Goal: Task Accomplishment & Management: Use online tool/utility

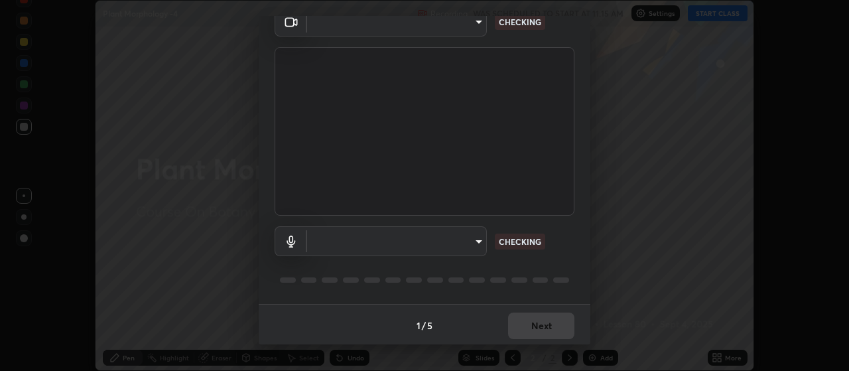
scroll to position [64, 0]
click at [397, 239] on body "Erase all Plant Morphology -4 Recording WAS SCHEDULED TO START AT 11:15 AM Sett…" at bounding box center [424, 185] width 849 height 371
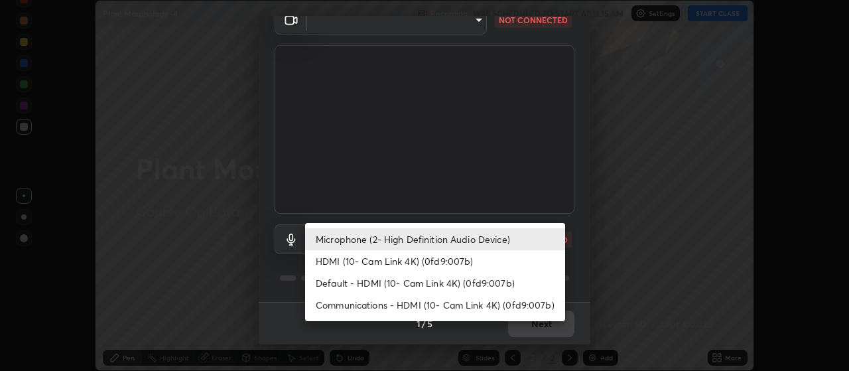
click at [393, 261] on li "HDMI (10- Cam Link 4K) (0fd9:007b)" at bounding box center [435, 261] width 260 height 22
type input "30cd0fe227a6024062a7823df00eec3416dedd187d5392b4631e60810d2d8d10"
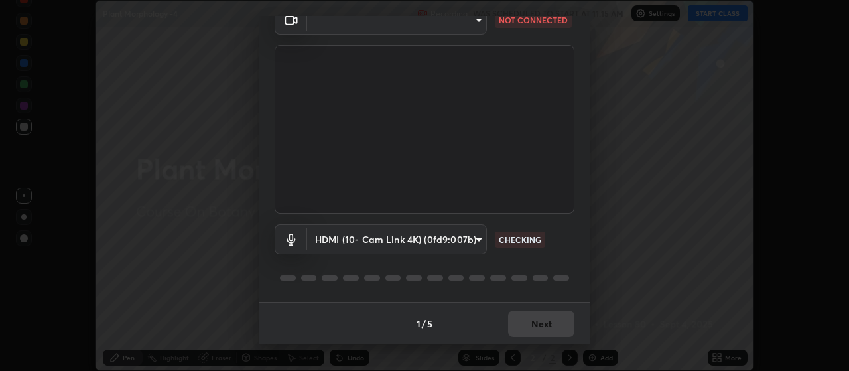
click at [354, 21] on body "Erase all Plant Morphology -4 Recording WAS SCHEDULED TO START AT 11:15 AM Sett…" at bounding box center [424, 185] width 849 height 371
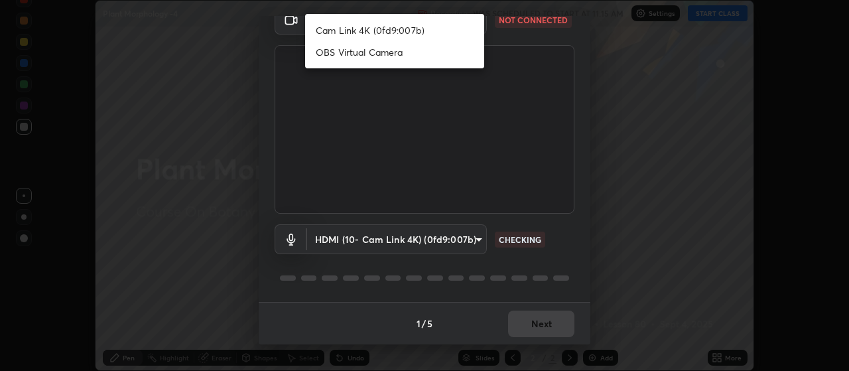
scroll to position [54, 0]
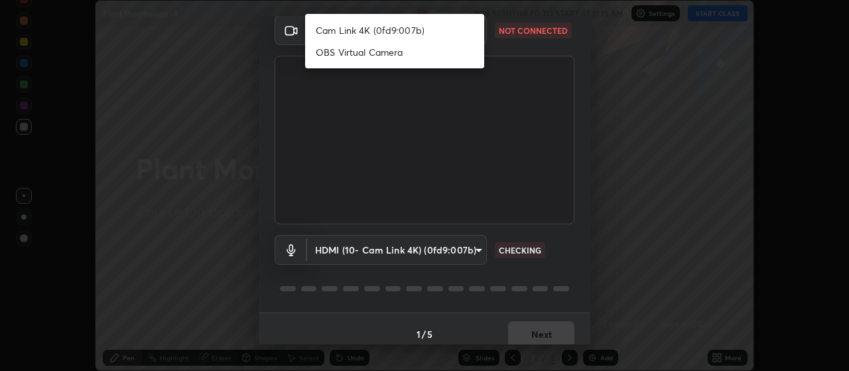
click at [347, 28] on li "Cam Link 4K (0fd9:007b)" at bounding box center [394, 30] width 179 height 22
type input "80c3748f7047bfa8a2e3beb73f5809e9ad7c39e7d775a1a6b919bd05adb1d46d"
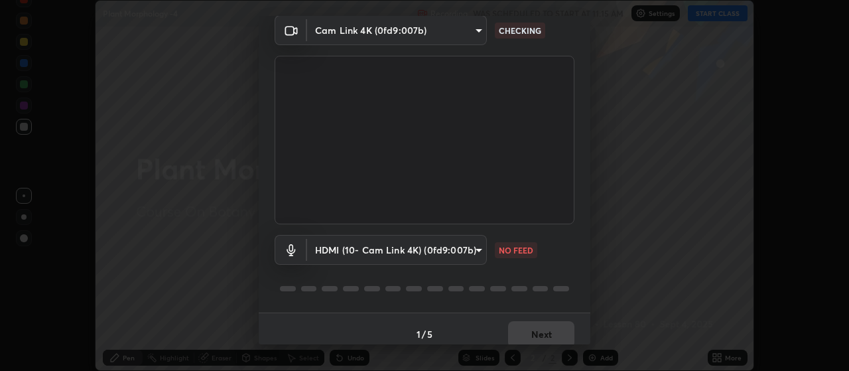
click at [413, 245] on body "Erase all Plant Morphology -4 Recording WAS SCHEDULED TO START AT 11:15 AM Sett…" at bounding box center [424, 185] width 849 height 371
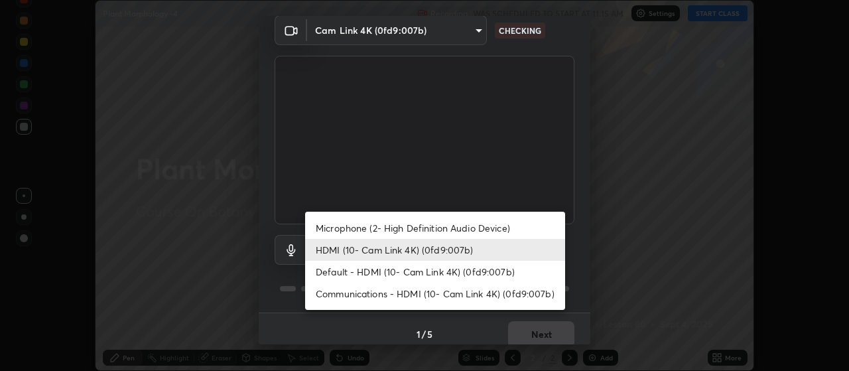
click at [412, 271] on li "Default - HDMI (10- Cam Link 4K) (0fd9:007b)" at bounding box center [435, 272] width 260 height 22
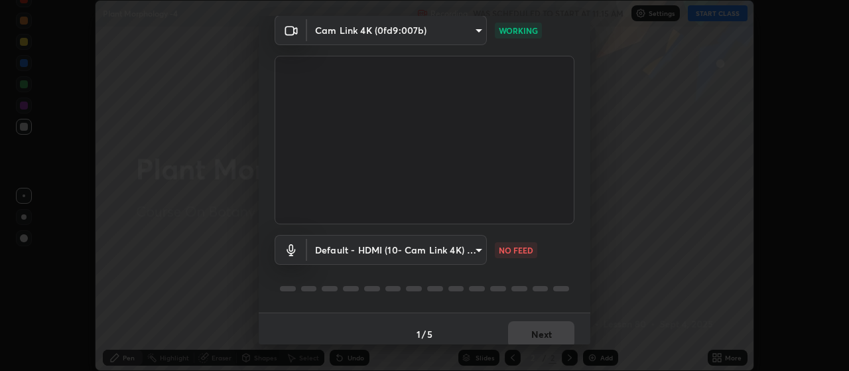
click at [418, 245] on body "Erase all Plant Morphology -4 Recording WAS SCHEDULED TO START AT 11:15 AM Sett…" at bounding box center [424, 185] width 849 height 371
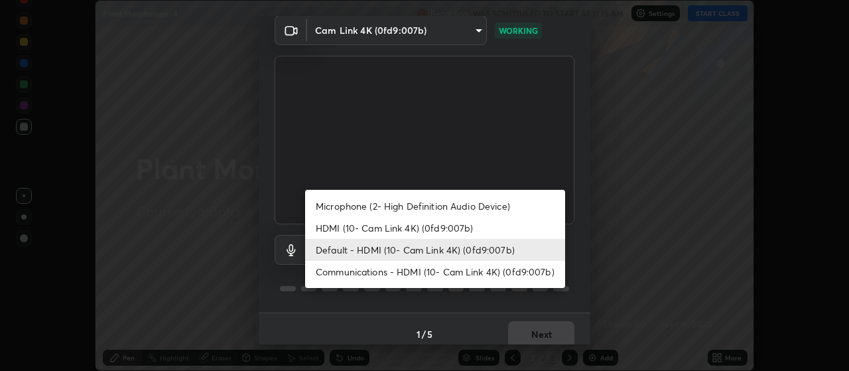
click at [399, 271] on li "Communications - HDMI (10- Cam Link 4K) (0fd9:007b)" at bounding box center [435, 272] width 260 height 22
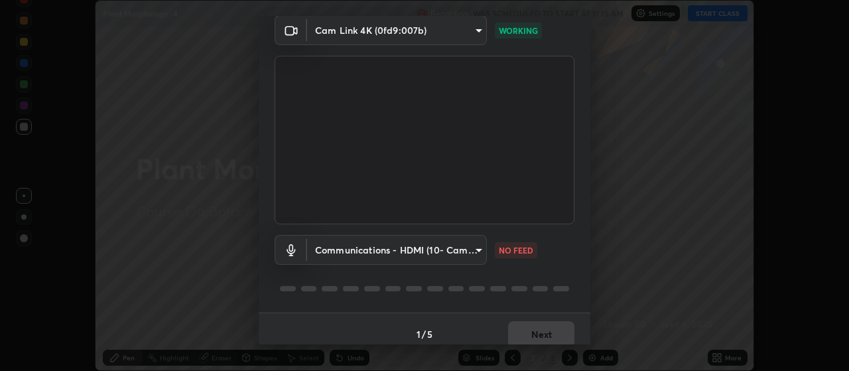
click at [401, 251] on body "Erase all Plant Morphology -4 Recording WAS SCHEDULED TO START AT 11:15 AM Sett…" at bounding box center [424, 185] width 849 height 371
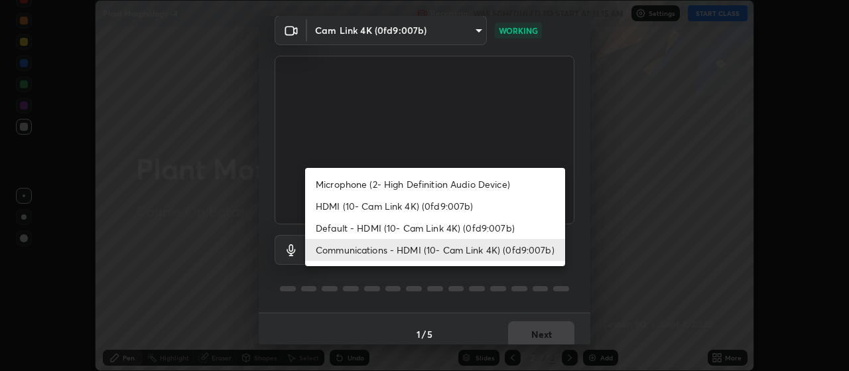
click at [408, 182] on li "Microphone (2- High Definition Audio Device)" at bounding box center [435, 184] width 260 height 22
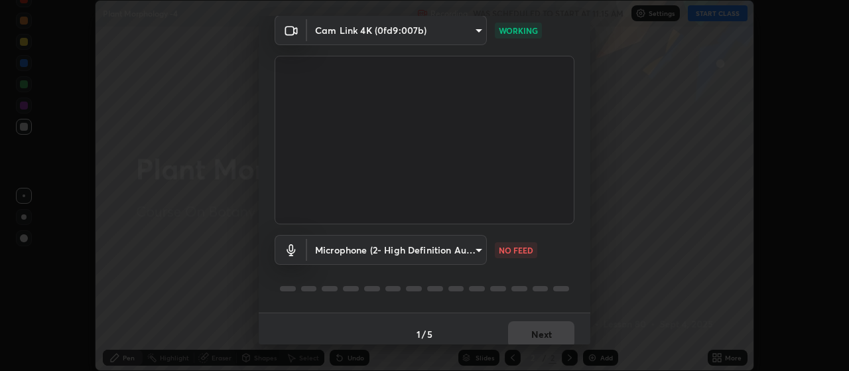
type input "04304df582d3fb9e914b98a99a30fc8828bda1270300df0408f8e04cb60530a5"
click at [553, 327] on button "Next" at bounding box center [541, 334] width 66 height 27
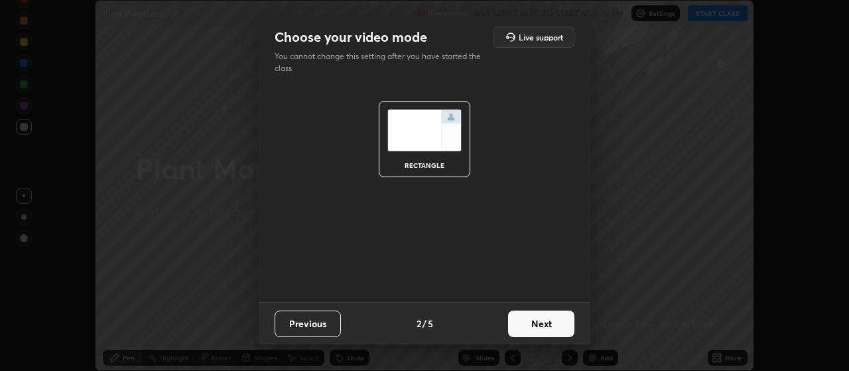
click at [563, 324] on button "Next" at bounding box center [541, 323] width 66 height 27
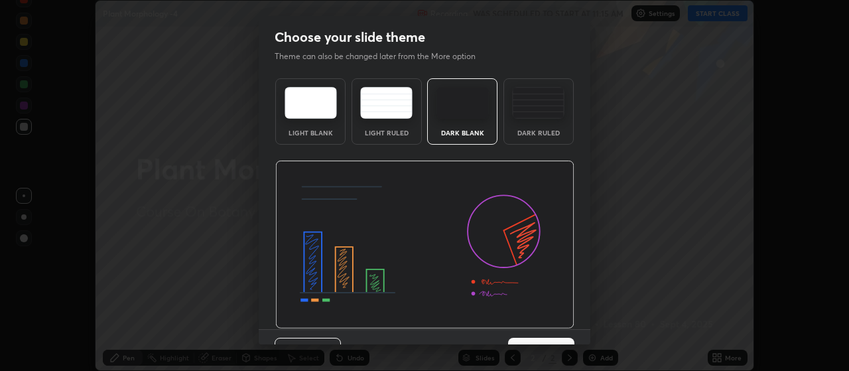
scroll to position [27, 0]
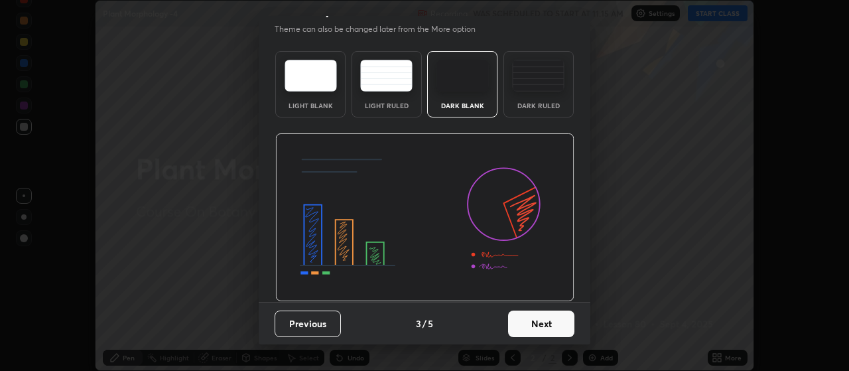
click at [548, 324] on button "Next" at bounding box center [541, 323] width 66 height 27
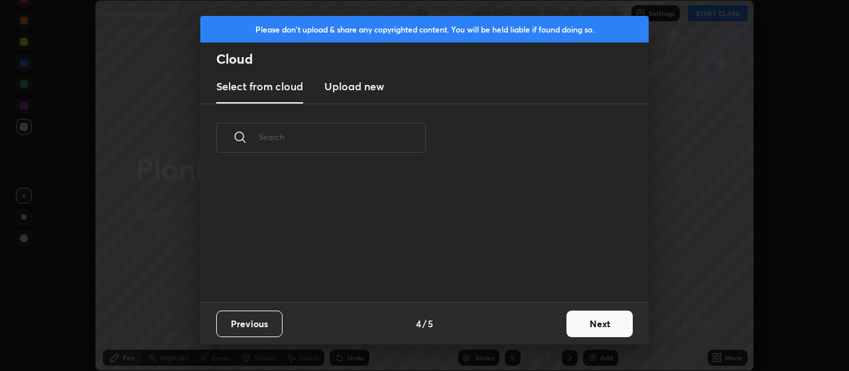
scroll to position [130, 426]
click at [584, 318] on button "Next" at bounding box center [599, 323] width 66 height 27
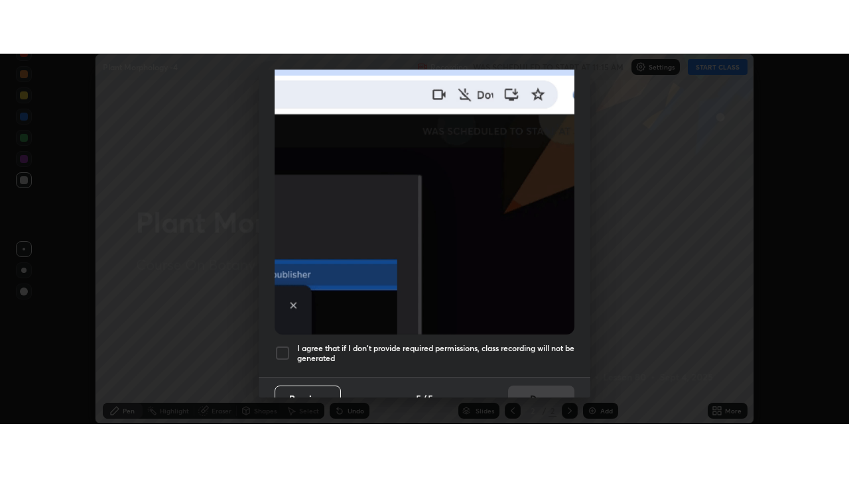
scroll to position [332, 0]
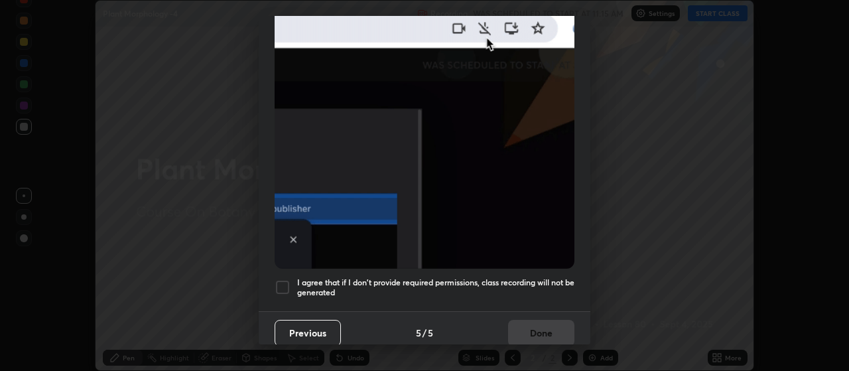
click at [282, 279] on div at bounding box center [283, 287] width 16 height 16
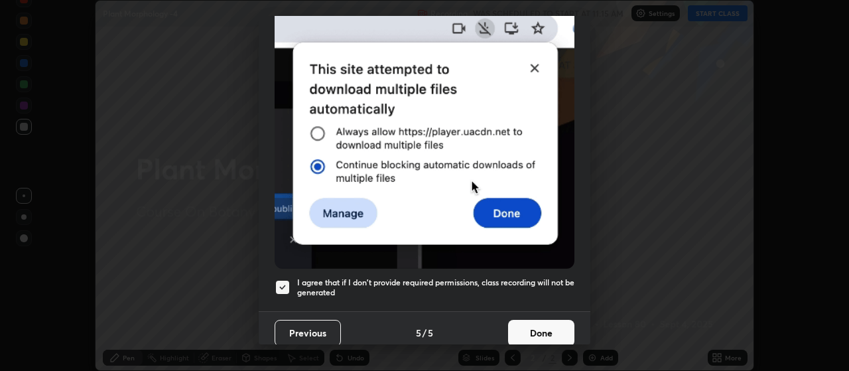
click at [544, 322] on button "Done" at bounding box center [541, 333] width 66 height 27
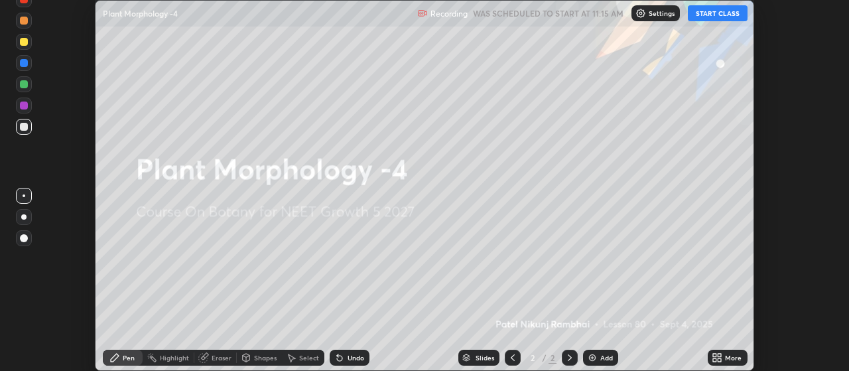
click at [714, 16] on button "START CLASS" at bounding box center [718, 13] width 60 height 16
click at [721, 359] on icon at bounding box center [719, 359] width 3 height 3
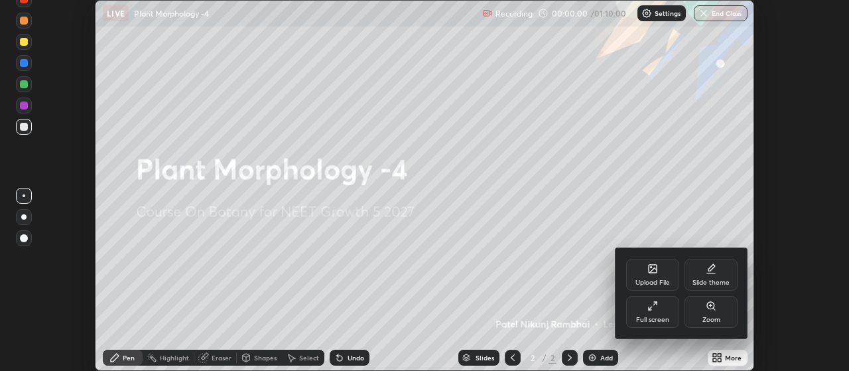
click at [662, 308] on div "Full screen" at bounding box center [652, 312] width 53 height 32
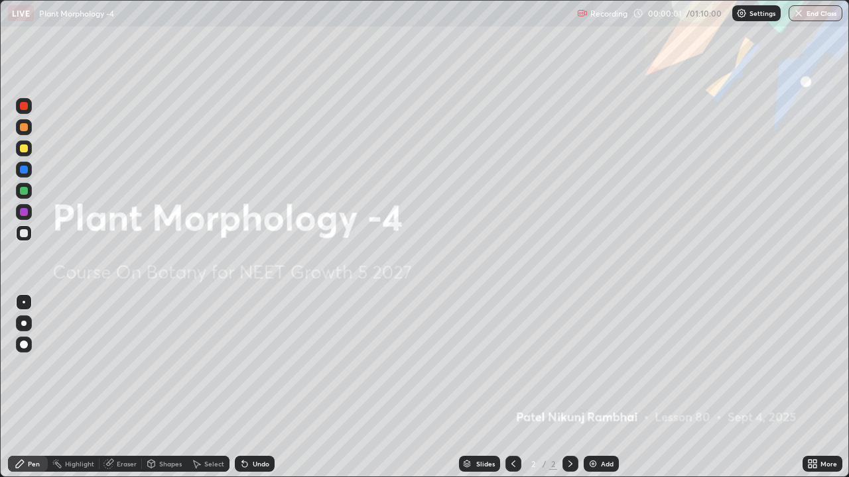
scroll to position [477, 849]
click at [593, 370] on img at bounding box center [592, 464] width 11 height 11
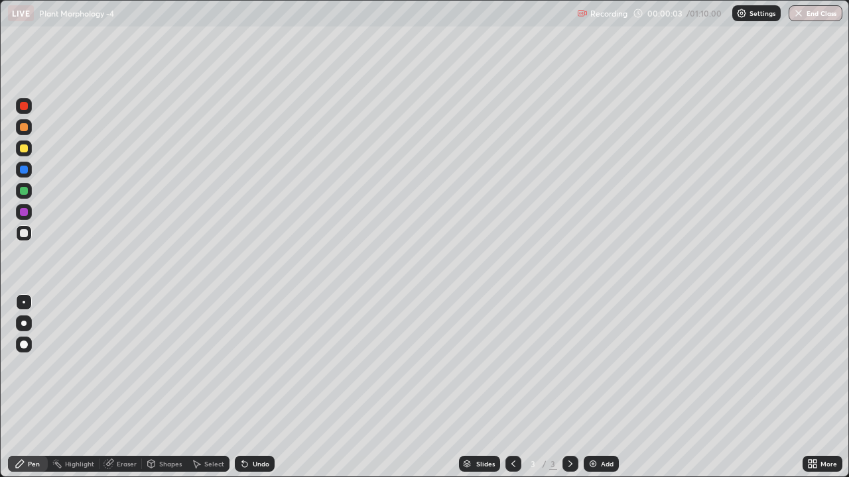
click at [591, 370] on img at bounding box center [592, 464] width 11 height 11
click at [593, 370] on img at bounding box center [592, 464] width 11 height 11
click at [595, 370] on img at bounding box center [592, 464] width 11 height 11
click at [593, 370] on img at bounding box center [592, 464] width 11 height 11
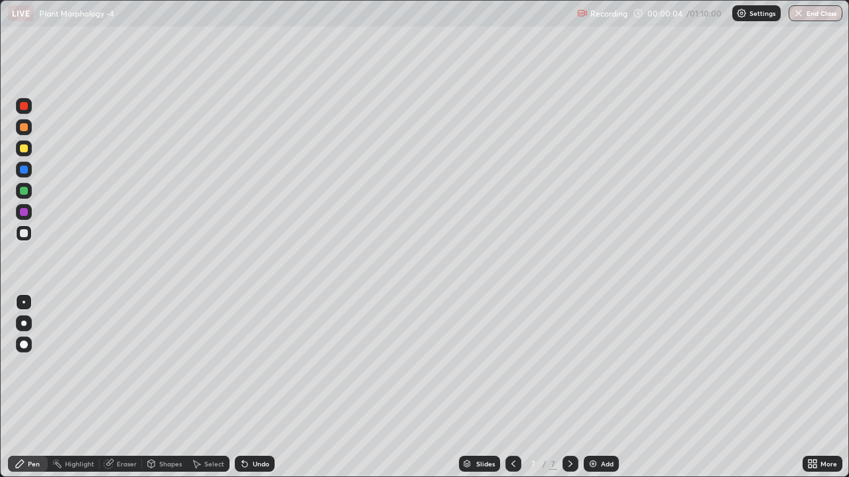
click at [592, 370] on img at bounding box center [592, 464] width 11 height 11
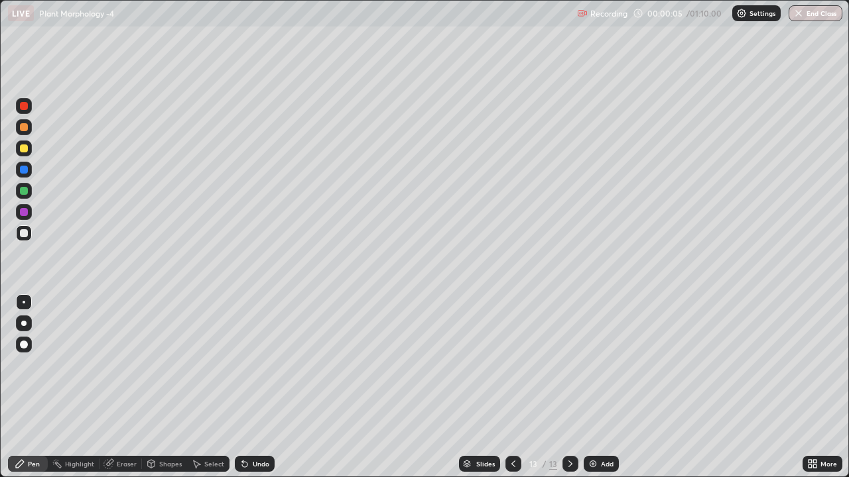
click at [592, 370] on img at bounding box center [592, 464] width 11 height 11
click at [593, 370] on img at bounding box center [592, 464] width 11 height 11
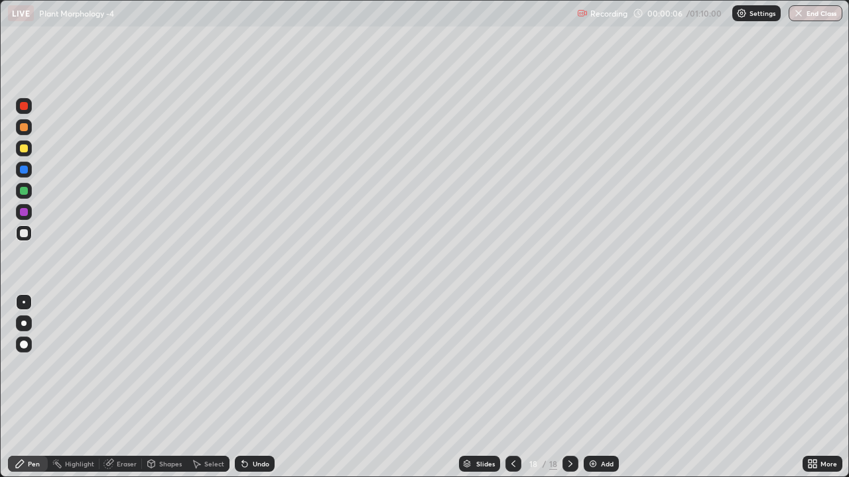
click at [592, 370] on img at bounding box center [592, 464] width 11 height 11
click at [592, 370] on img at bounding box center [593, 464] width 11 height 11
click at [592, 370] on img at bounding box center [592, 464] width 11 height 11
click at [513, 370] on icon at bounding box center [513, 464] width 11 height 11
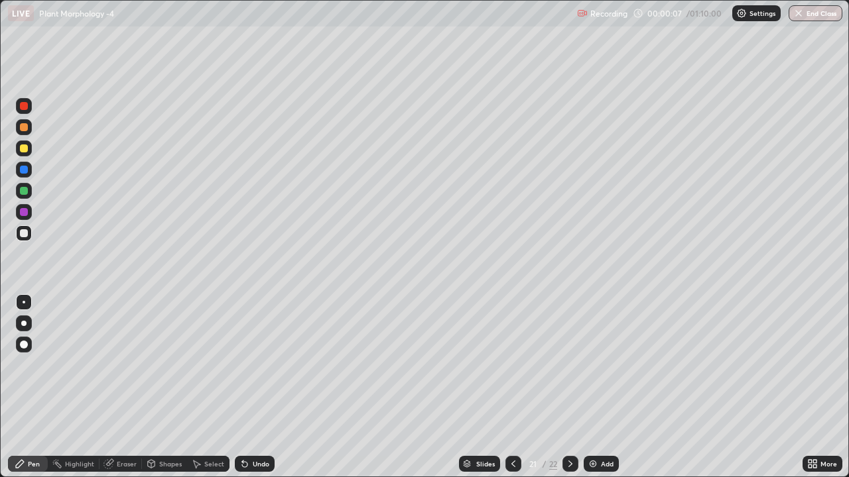
click at [513, 370] on icon at bounding box center [513, 464] width 11 height 11
click at [512, 370] on icon at bounding box center [513, 464] width 4 height 7
click at [513, 370] on icon at bounding box center [513, 464] width 11 height 11
click at [513, 370] on icon at bounding box center [513, 464] width 4 height 7
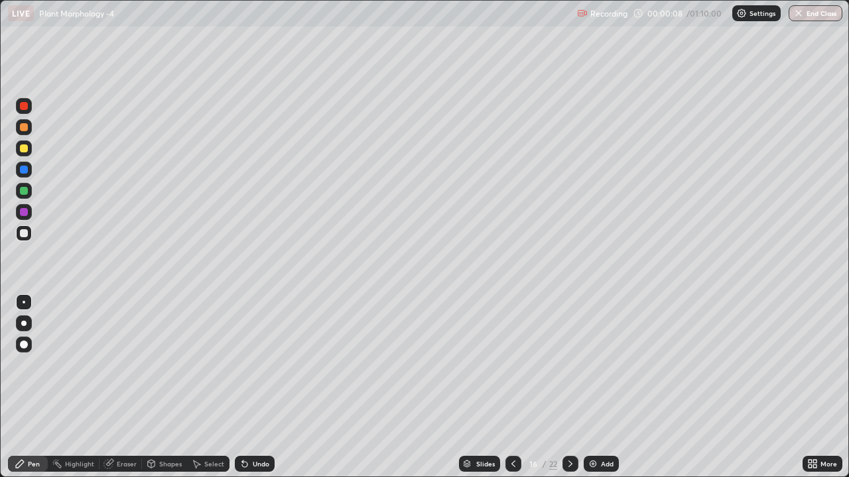
click at [513, 370] on icon at bounding box center [513, 464] width 4 height 7
click at [513, 370] on icon at bounding box center [513, 464] width 11 height 11
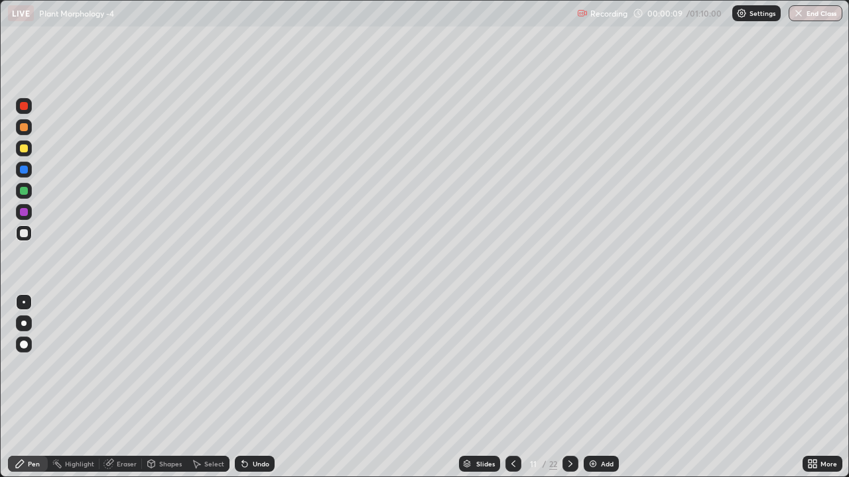
click at [513, 370] on icon at bounding box center [513, 464] width 11 height 11
click at [511, 370] on icon at bounding box center [513, 464] width 11 height 11
click at [513, 370] on icon at bounding box center [513, 464] width 11 height 11
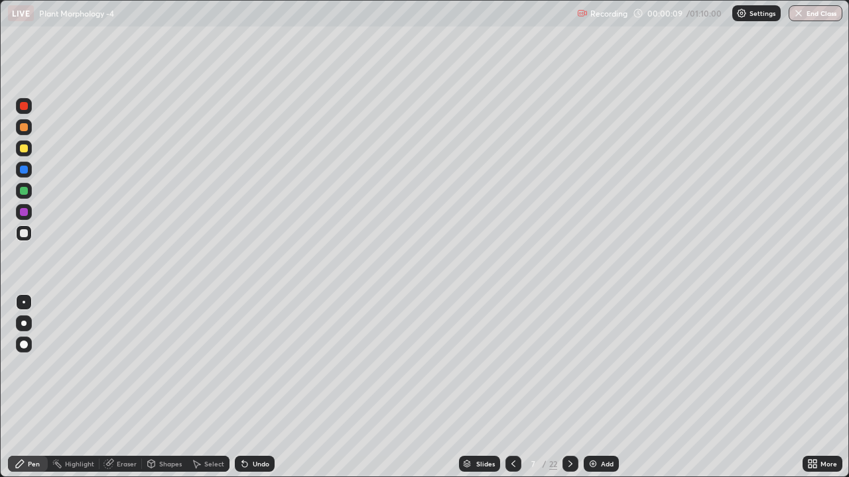
click at [513, 370] on icon at bounding box center [513, 464] width 11 height 11
click at [511, 370] on icon at bounding box center [513, 464] width 11 height 11
click at [512, 370] on icon at bounding box center [513, 464] width 11 height 11
click at [23, 343] on div at bounding box center [24, 345] width 8 height 8
click at [25, 327] on div at bounding box center [24, 324] width 16 height 16
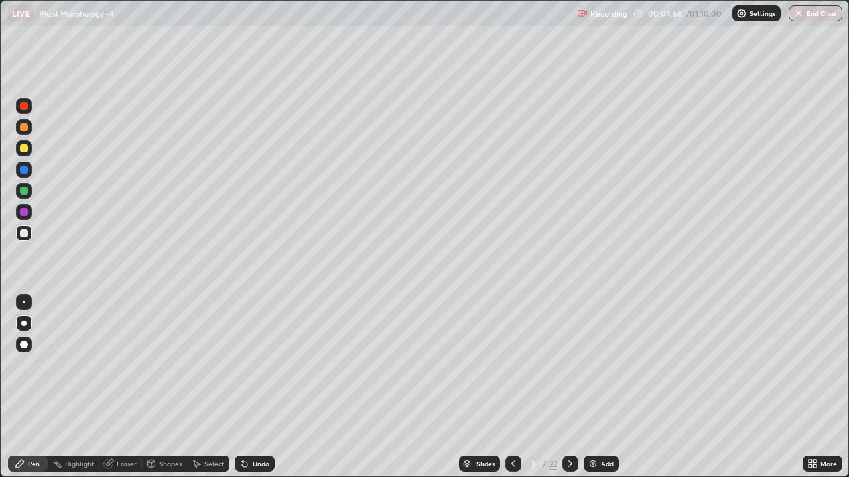
click at [118, 370] on div "Eraser" at bounding box center [127, 464] width 20 height 7
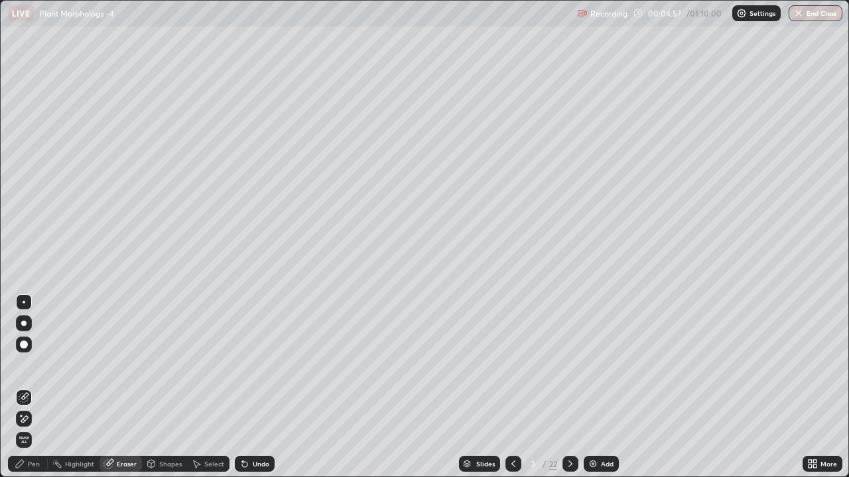
click at [27, 349] on div at bounding box center [24, 345] width 16 height 16
click at [25, 370] on div "Pen" at bounding box center [28, 464] width 40 height 16
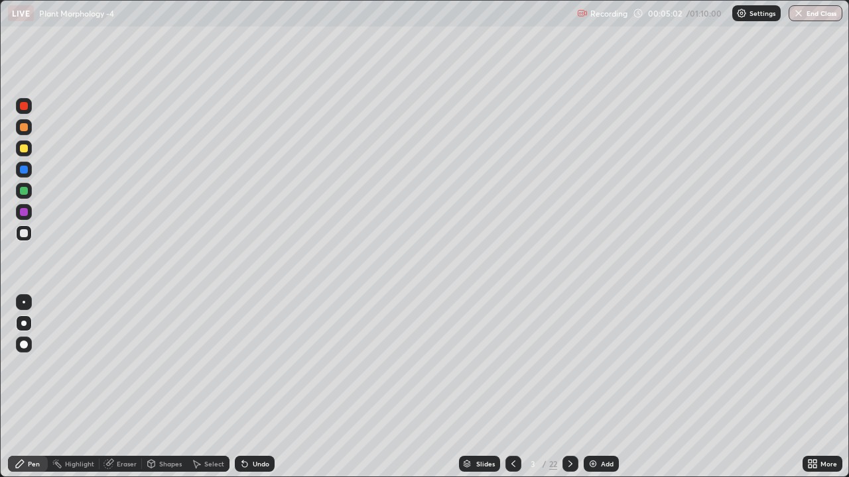
click at [24, 320] on div at bounding box center [24, 324] width 16 height 16
click at [573, 370] on icon at bounding box center [570, 464] width 11 height 11
click at [515, 370] on div at bounding box center [513, 464] width 16 height 16
click at [568, 370] on icon at bounding box center [570, 464] width 4 height 7
click at [568, 370] on div at bounding box center [570, 464] width 16 height 16
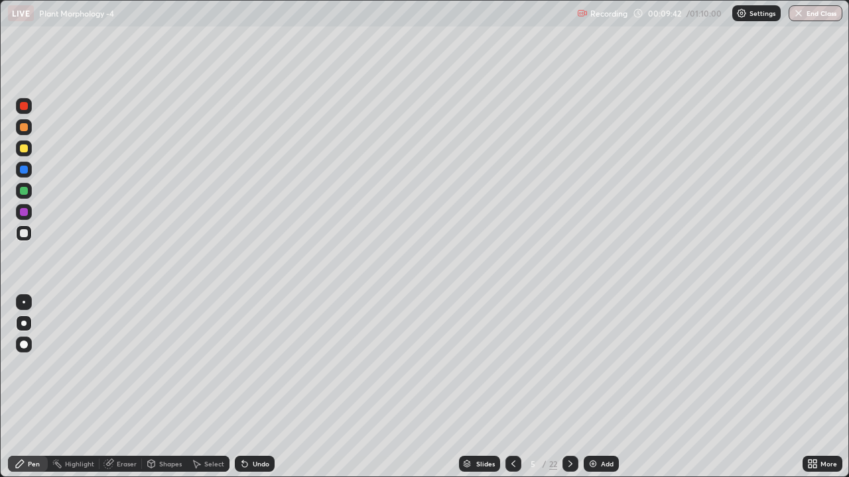
click at [21, 237] on div at bounding box center [24, 233] width 8 height 8
click at [122, 370] on div "Eraser" at bounding box center [127, 464] width 20 height 7
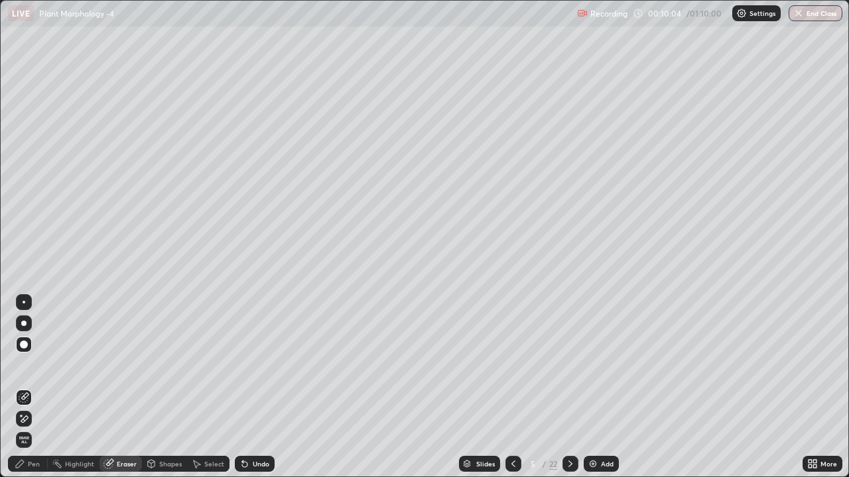
click at [38, 370] on div "Pen" at bounding box center [28, 464] width 40 height 16
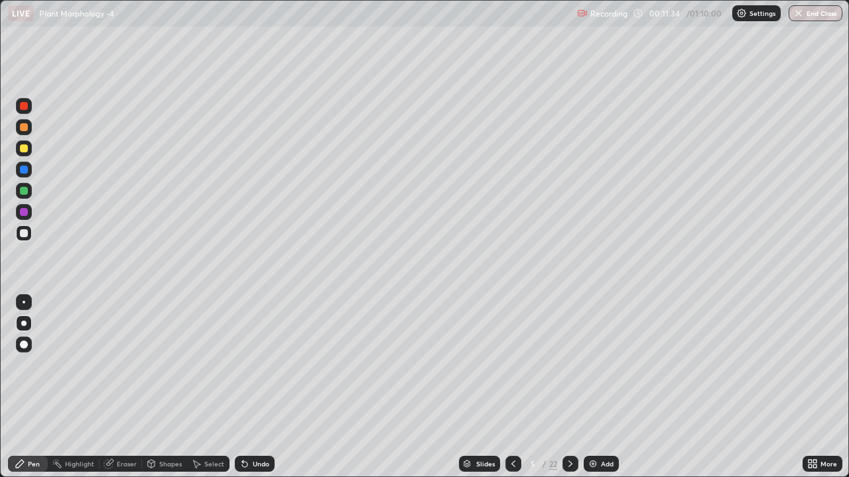
click at [568, 370] on icon at bounding box center [570, 464] width 11 height 11
click at [568, 370] on icon at bounding box center [570, 464] width 4 height 7
click at [118, 370] on div "Eraser" at bounding box center [120, 464] width 42 height 16
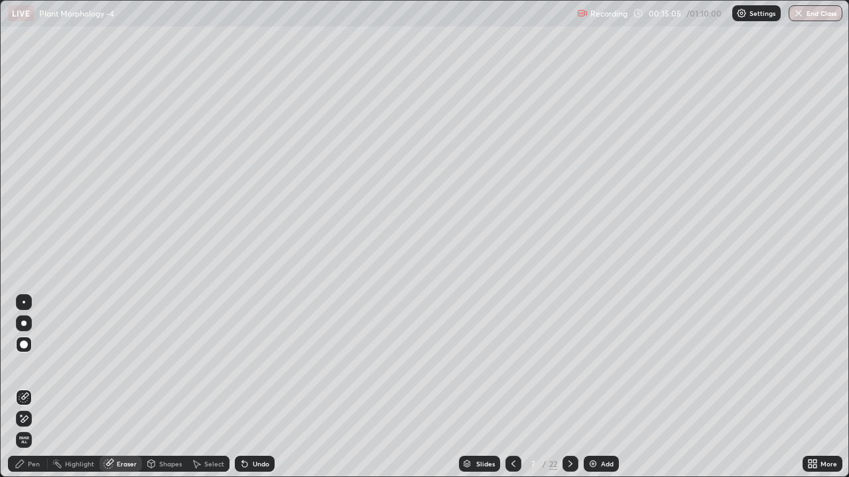
click at [21, 370] on icon at bounding box center [20, 464] width 8 height 8
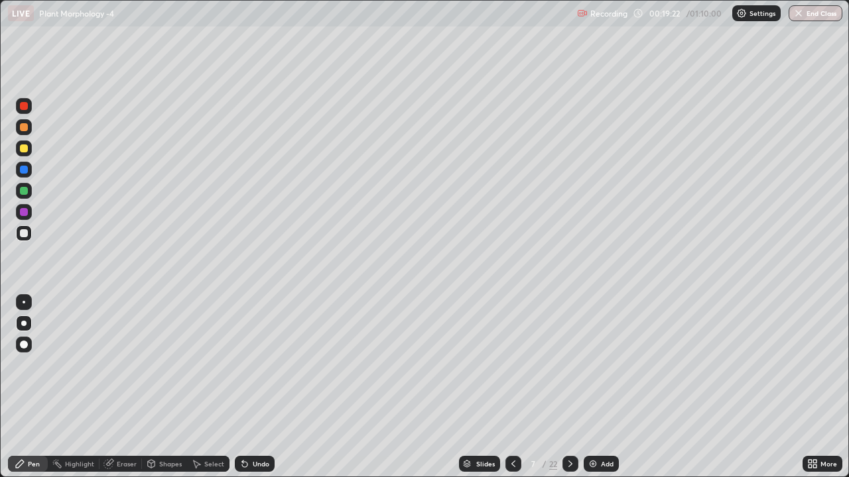
click at [23, 151] on div at bounding box center [24, 149] width 8 height 8
click at [23, 230] on div at bounding box center [24, 233] width 8 height 8
click at [121, 370] on div "Eraser" at bounding box center [127, 464] width 20 height 7
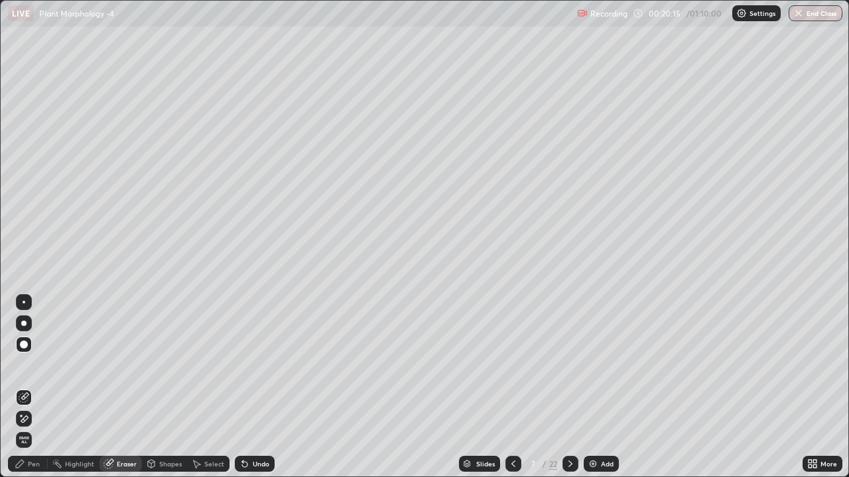
click at [33, 370] on div "Pen" at bounding box center [34, 464] width 12 height 7
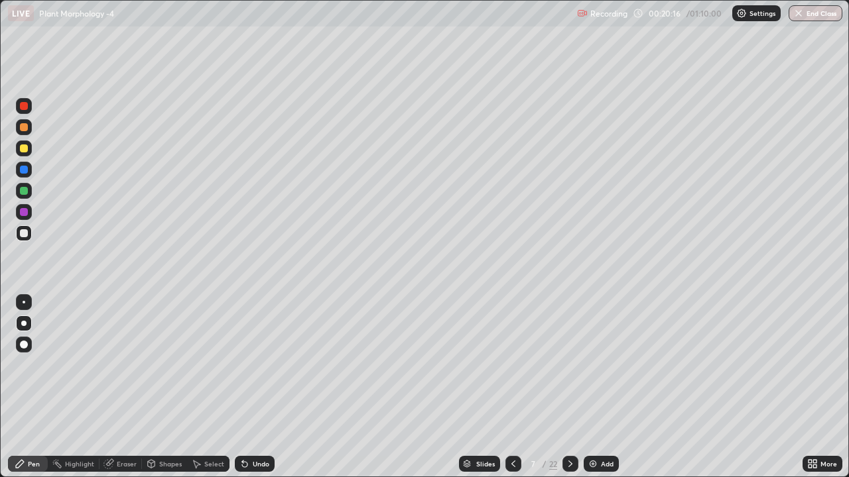
click at [570, 370] on icon at bounding box center [570, 464] width 11 height 11
click at [19, 148] on div at bounding box center [24, 149] width 16 height 16
click at [26, 235] on div at bounding box center [24, 233] width 8 height 8
click at [23, 231] on div at bounding box center [24, 233] width 8 height 8
click at [512, 370] on icon at bounding box center [513, 464] width 11 height 11
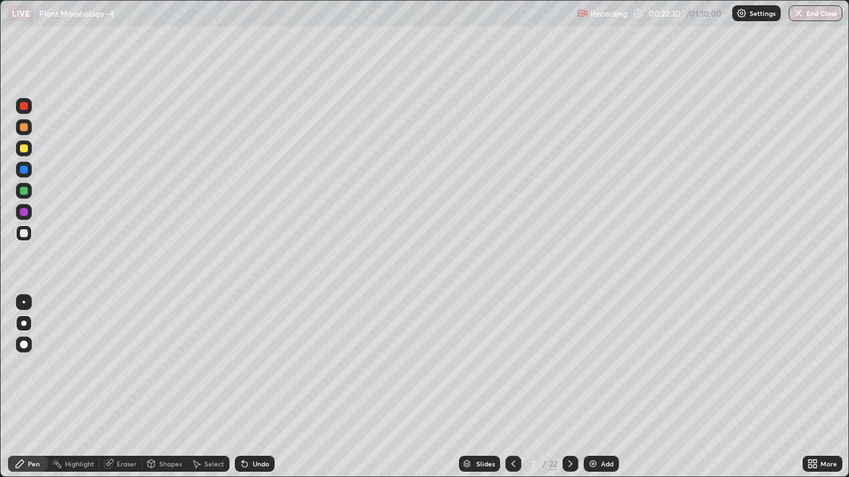
click at [512, 370] on icon at bounding box center [513, 464] width 11 height 11
click at [511, 370] on icon at bounding box center [513, 464] width 11 height 11
click at [568, 370] on div at bounding box center [570, 464] width 16 height 27
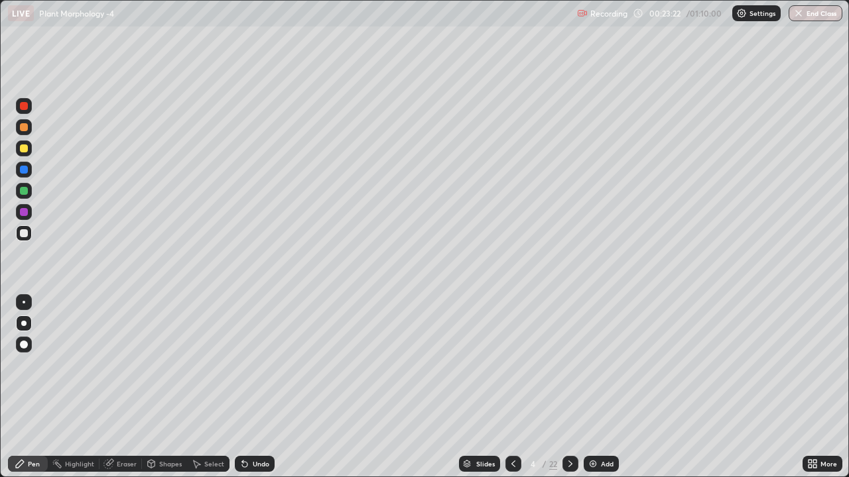
click at [568, 370] on div at bounding box center [570, 464] width 16 height 16
click at [567, 370] on icon at bounding box center [570, 464] width 11 height 11
click at [570, 370] on icon at bounding box center [570, 464] width 11 height 11
click at [568, 370] on icon at bounding box center [570, 464] width 11 height 11
click at [570, 370] on icon at bounding box center [570, 464] width 11 height 11
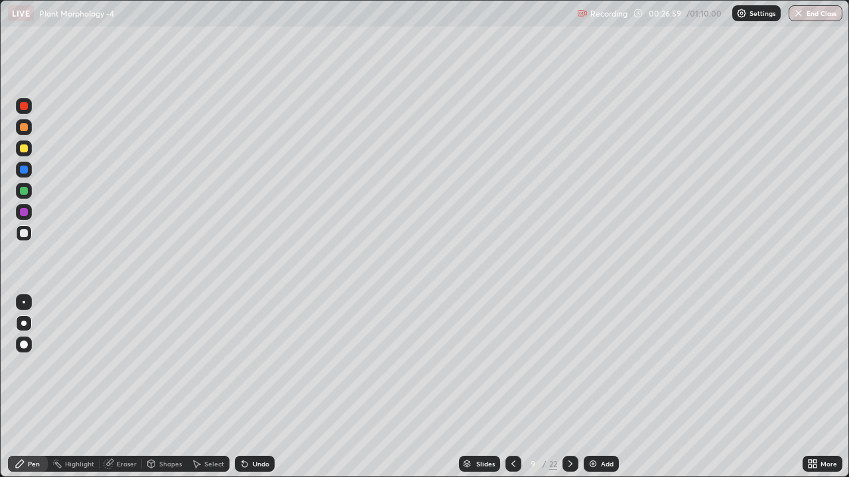
click at [121, 370] on div "Eraser" at bounding box center [127, 464] width 20 height 7
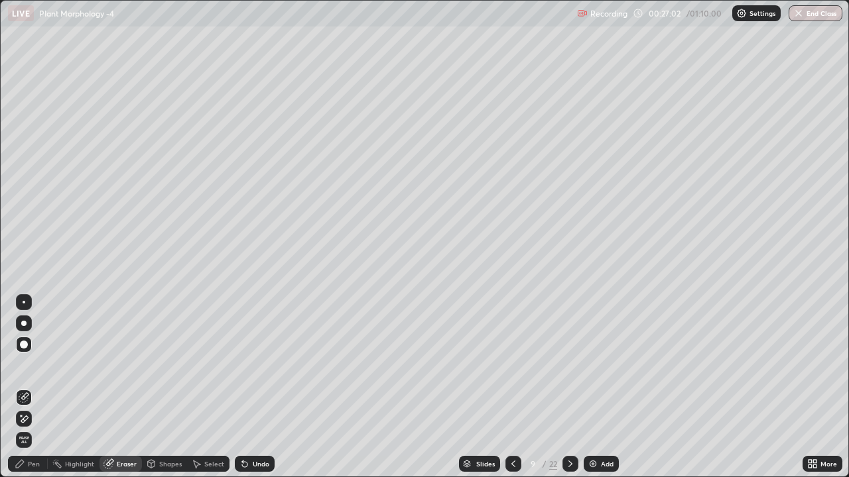
click at [38, 370] on div "Pen" at bounding box center [34, 464] width 12 height 7
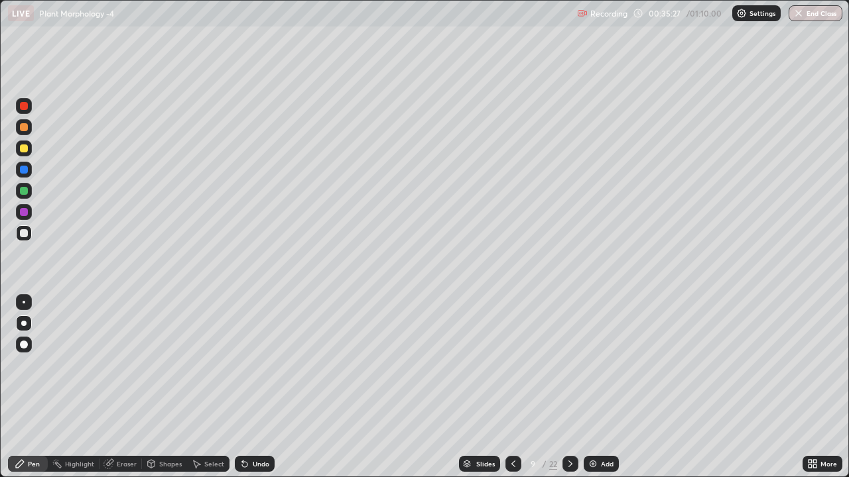
click at [569, 370] on icon at bounding box center [570, 464] width 11 height 11
click at [123, 370] on div "Eraser" at bounding box center [127, 464] width 20 height 7
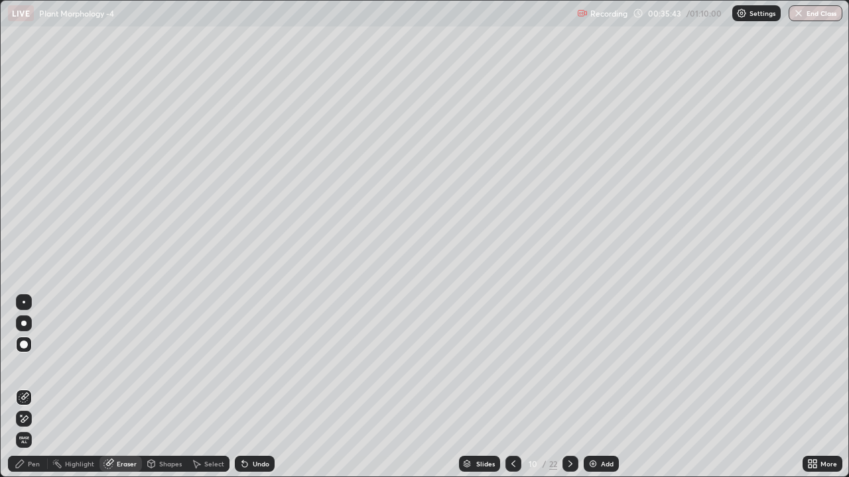
click at [32, 370] on div "Pen" at bounding box center [34, 464] width 12 height 7
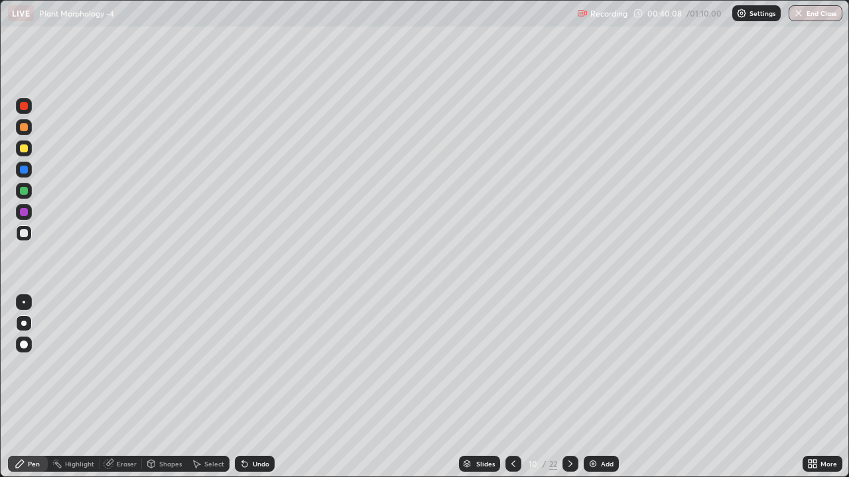
click at [567, 370] on icon at bounding box center [570, 464] width 11 height 11
click at [566, 370] on div at bounding box center [570, 464] width 16 height 16
click at [23, 194] on div at bounding box center [24, 191] width 8 height 8
click at [21, 233] on div at bounding box center [24, 233] width 8 height 8
click at [568, 370] on icon at bounding box center [570, 464] width 4 height 7
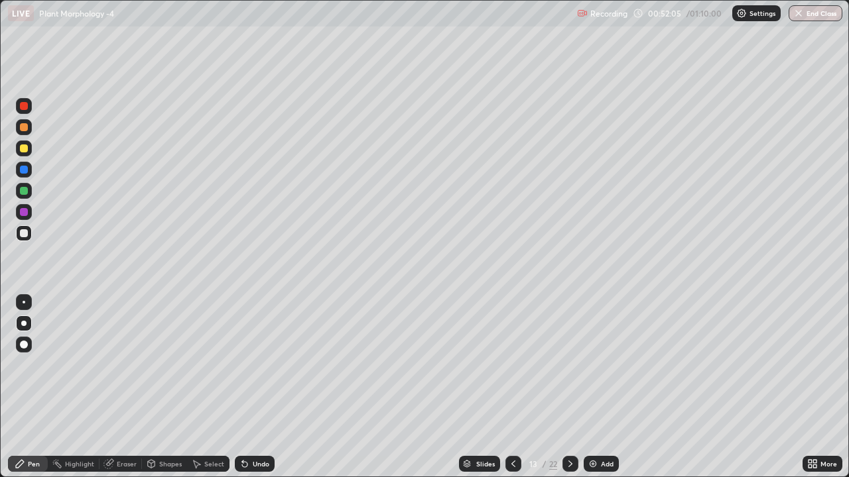
click at [127, 370] on div "Eraser" at bounding box center [127, 464] width 20 height 7
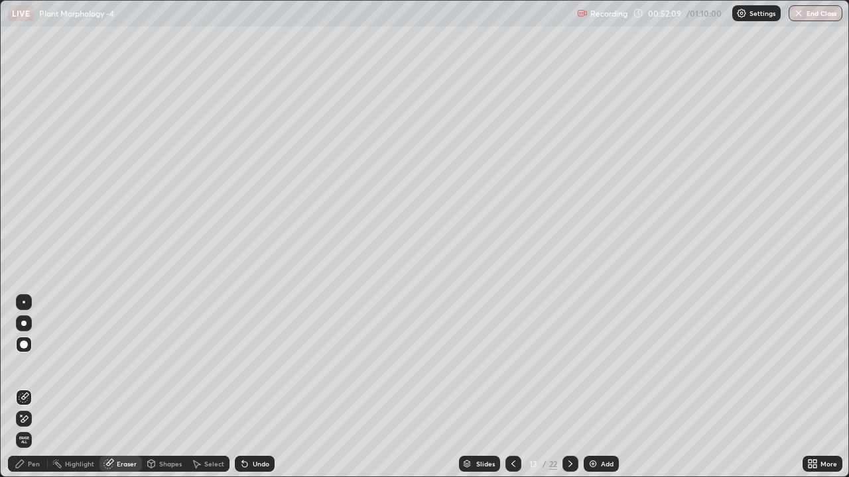
click at [34, 370] on div "Pen" at bounding box center [34, 464] width 12 height 7
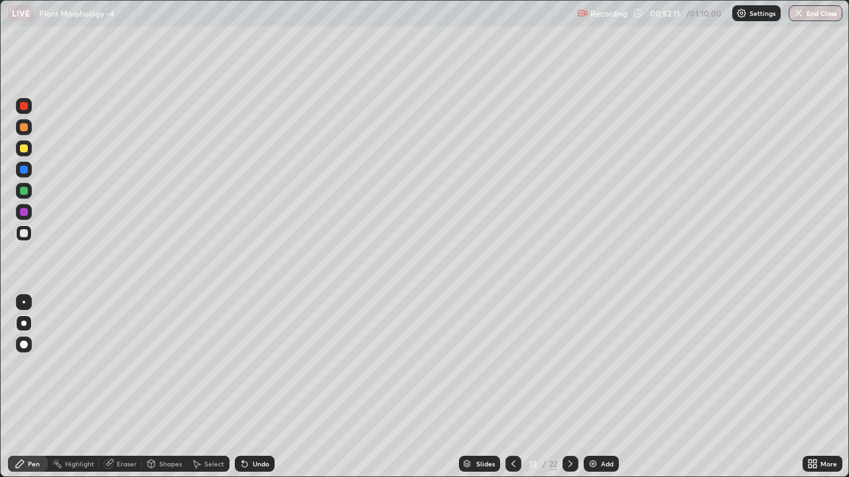
click at [126, 370] on div "Eraser" at bounding box center [127, 464] width 20 height 7
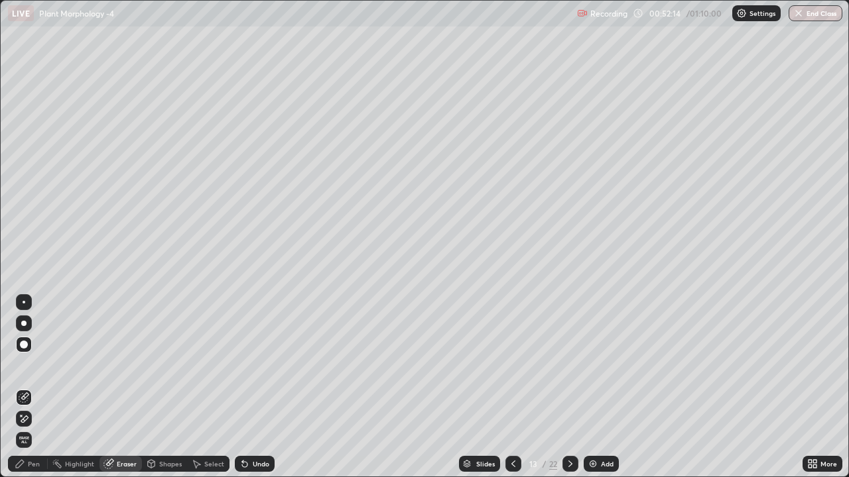
click at [29, 370] on div "Pen" at bounding box center [34, 464] width 12 height 7
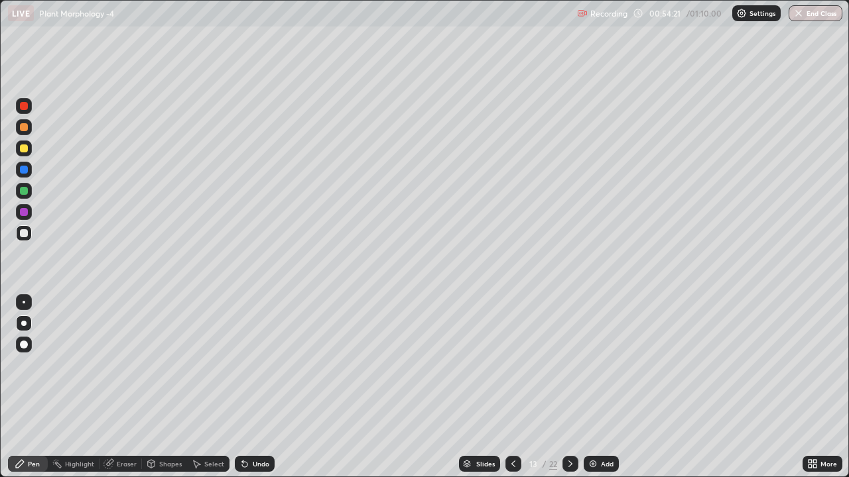
click at [568, 370] on icon at bounding box center [570, 464] width 11 height 11
click at [570, 370] on icon at bounding box center [570, 464] width 11 height 11
click at [569, 370] on icon at bounding box center [570, 464] width 11 height 11
click at [115, 370] on div "Eraser" at bounding box center [120, 464] width 42 height 16
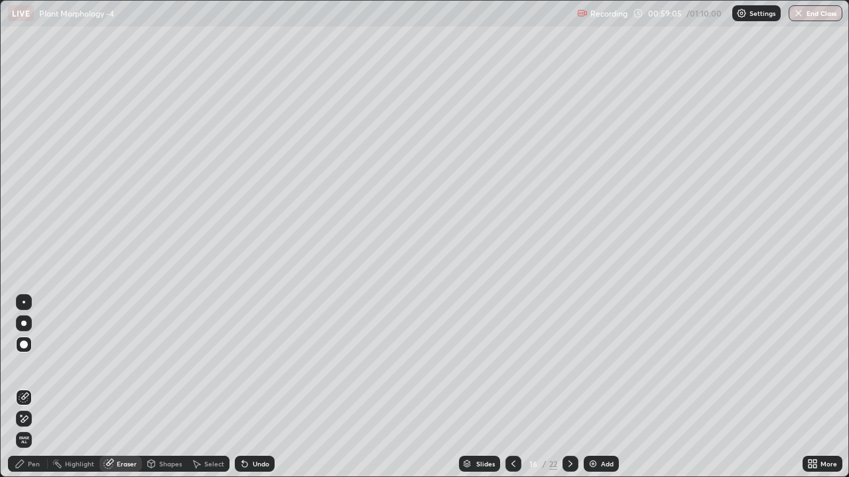
click at [33, 370] on div "Pen" at bounding box center [34, 464] width 12 height 7
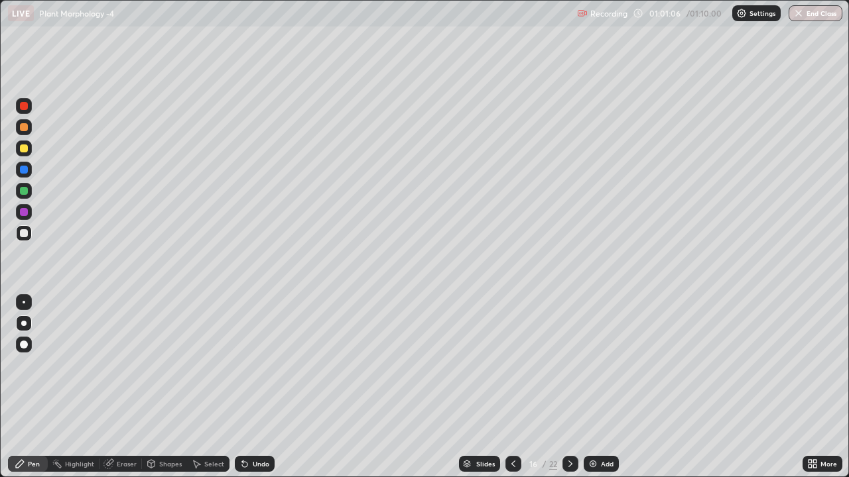
click at [574, 370] on div at bounding box center [570, 464] width 16 height 16
click at [25, 148] on div at bounding box center [24, 149] width 8 height 8
click at [25, 237] on div at bounding box center [24, 233] width 8 height 8
click at [131, 370] on div "Eraser" at bounding box center [127, 464] width 20 height 7
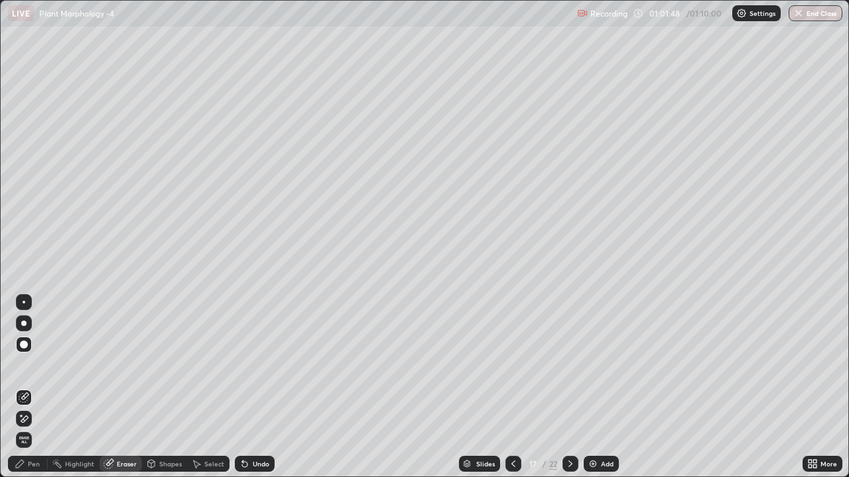
click at [22, 370] on icon at bounding box center [20, 464] width 11 height 11
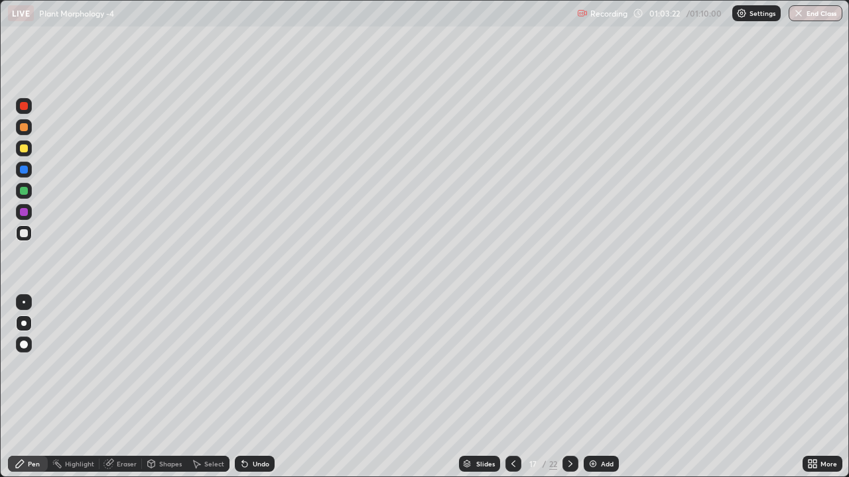
click at [811, 11] on button "End Class" at bounding box center [815, 13] width 54 height 16
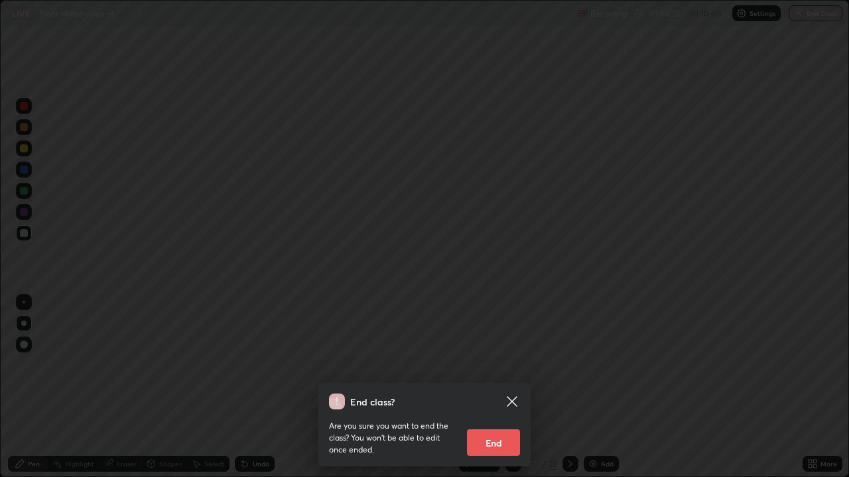
click at [494, 370] on button "End" at bounding box center [493, 443] width 53 height 27
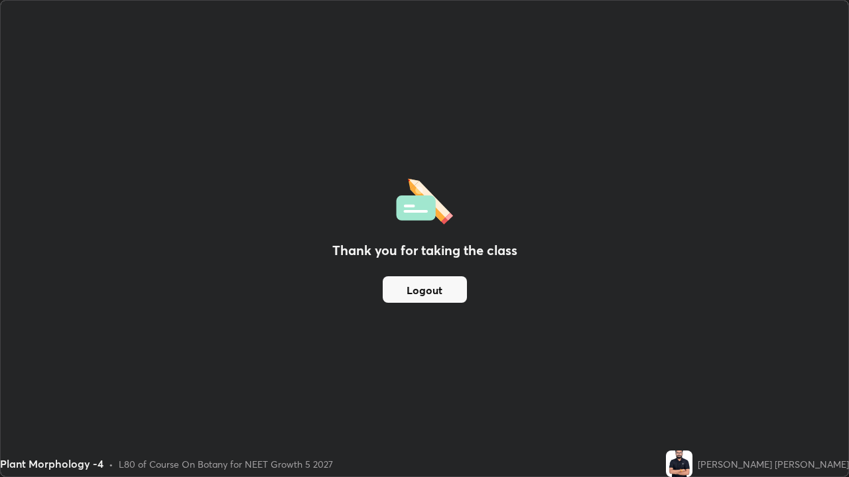
click at [425, 290] on button "Logout" at bounding box center [425, 290] width 84 height 27
